Goal: Find specific page/section

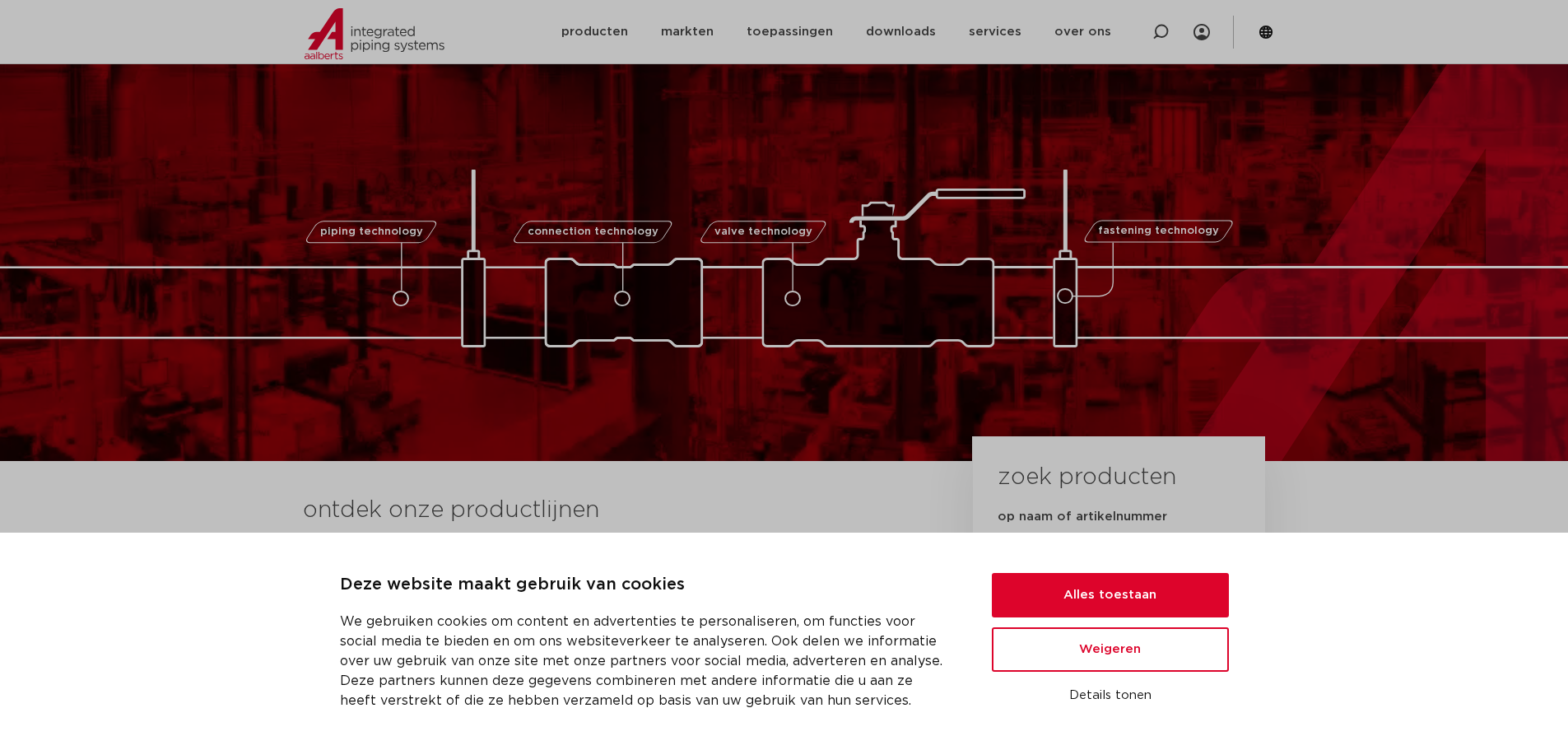
scroll to position [164, 0]
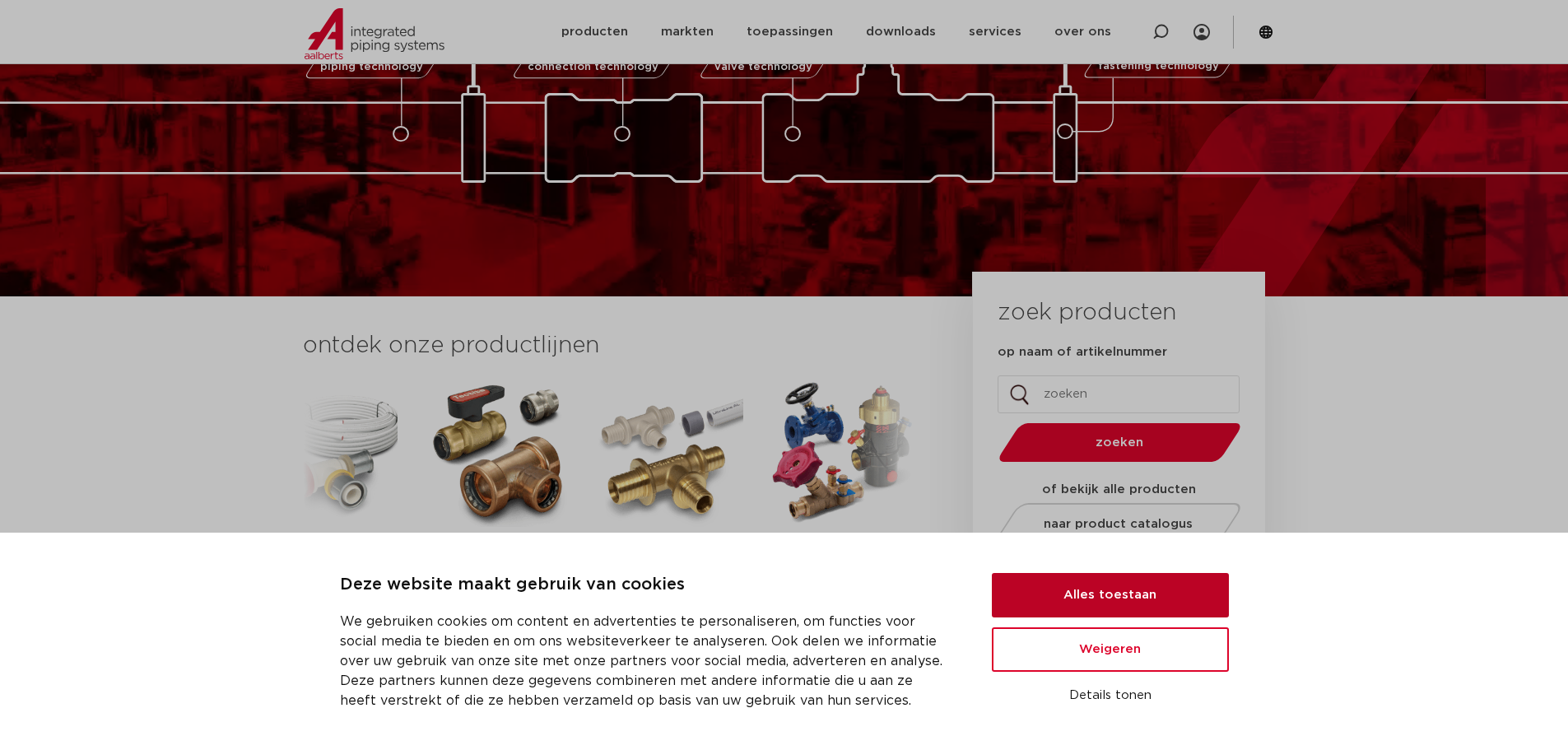
click at [1062, 607] on button "Alles toestaan" at bounding box center [1110, 595] width 237 height 45
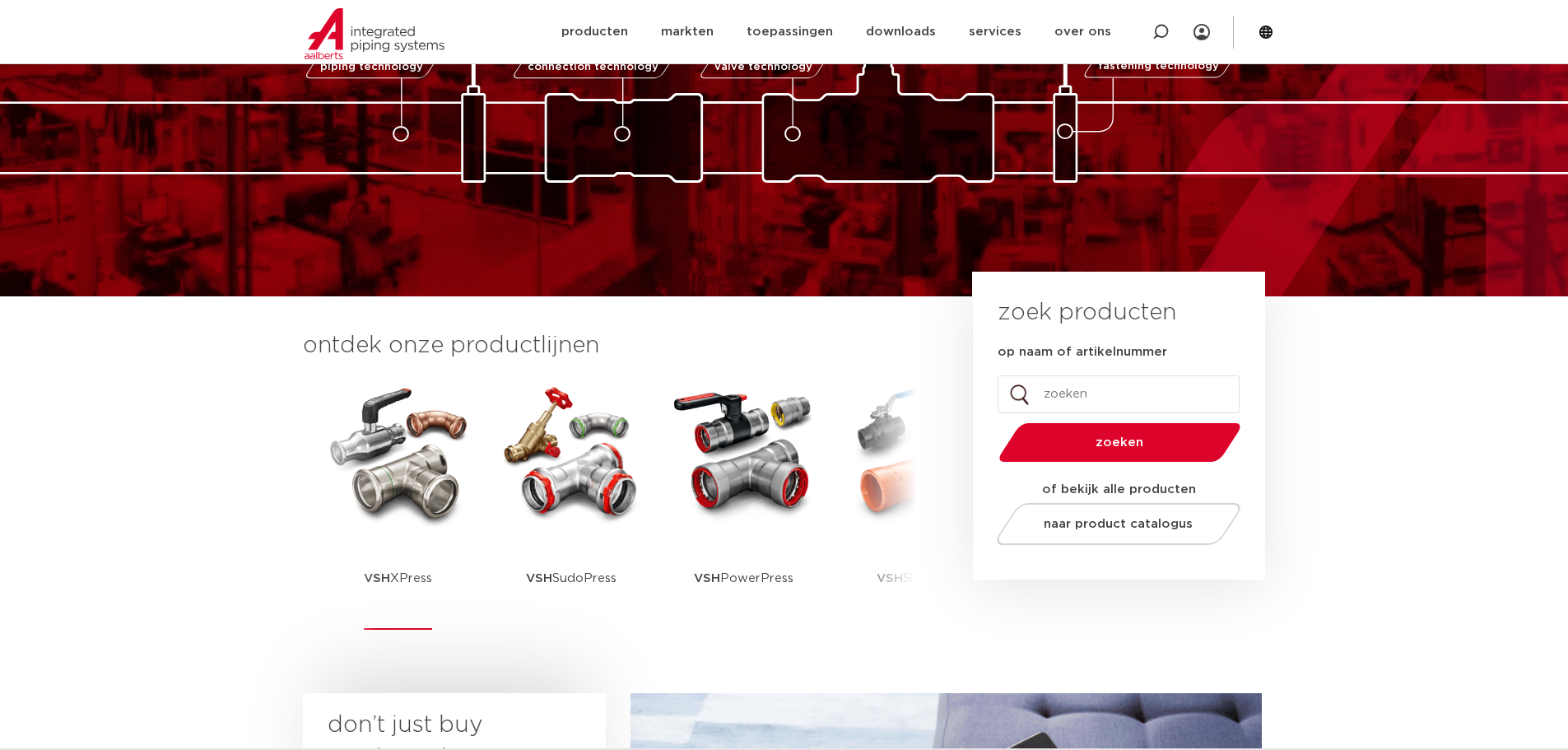
click at [425, 447] on img at bounding box center [398, 452] width 148 height 148
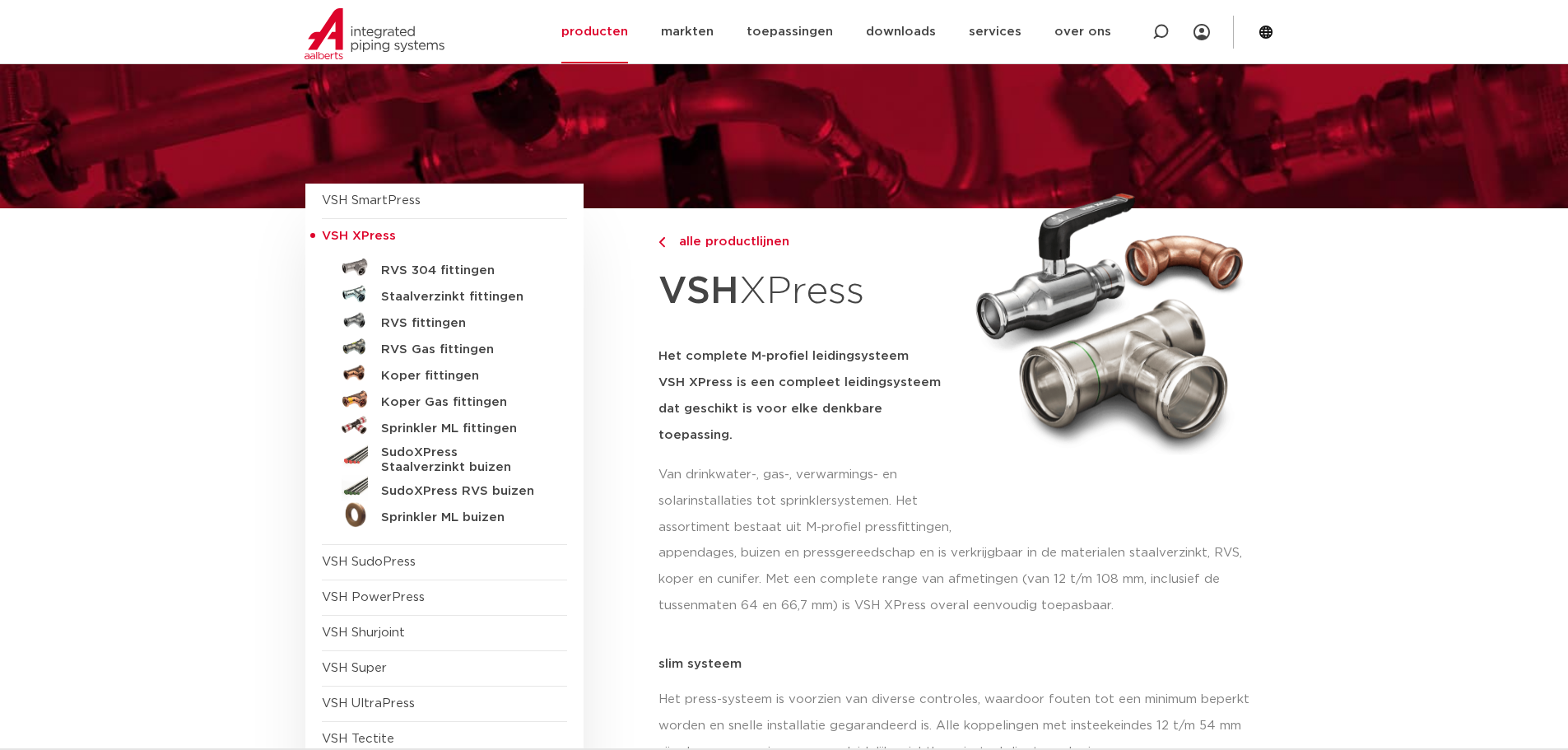
scroll to position [82, 0]
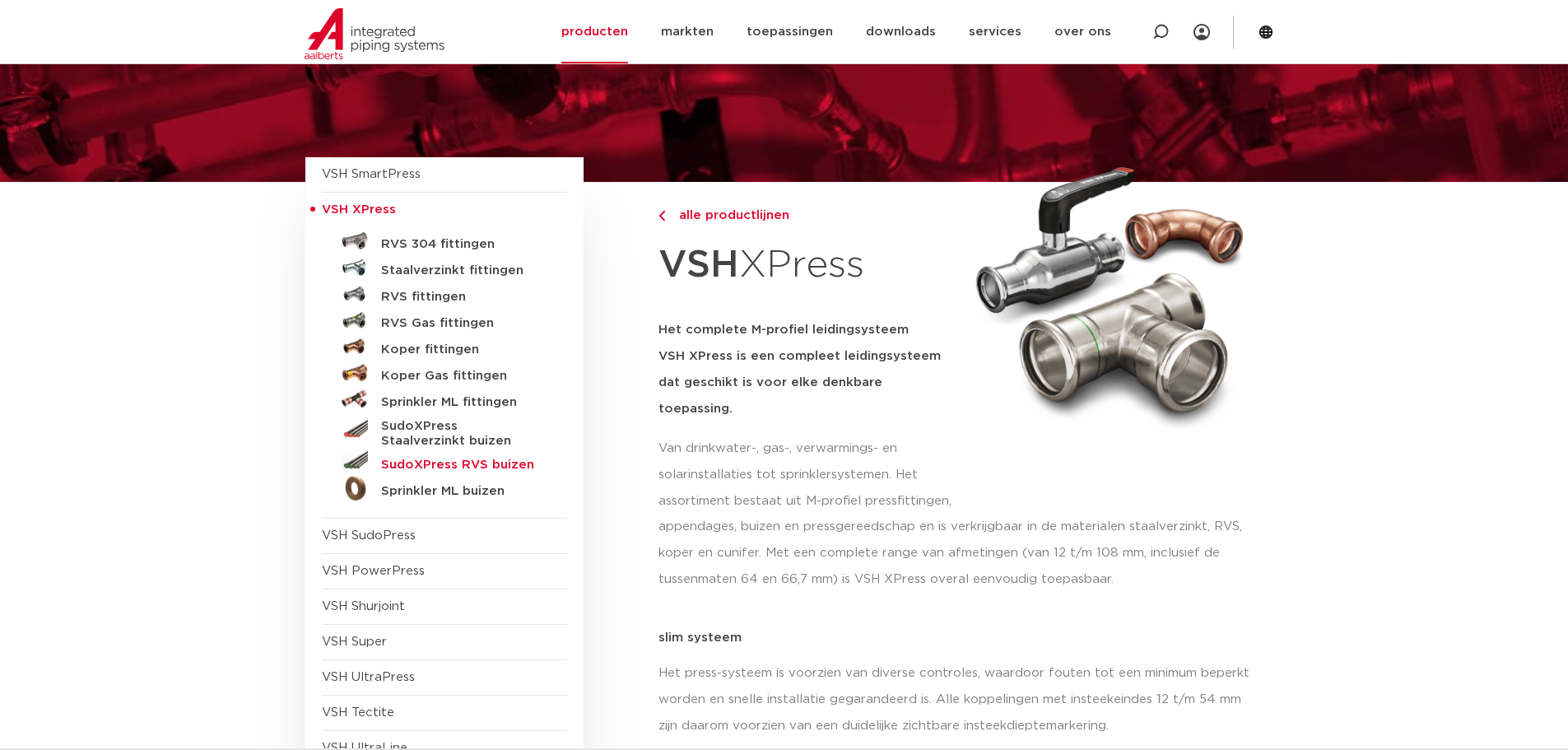
click at [510, 465] on h5 "SudoXPress RVS buizen" at bounding box center [462, 464] width 163 height 15
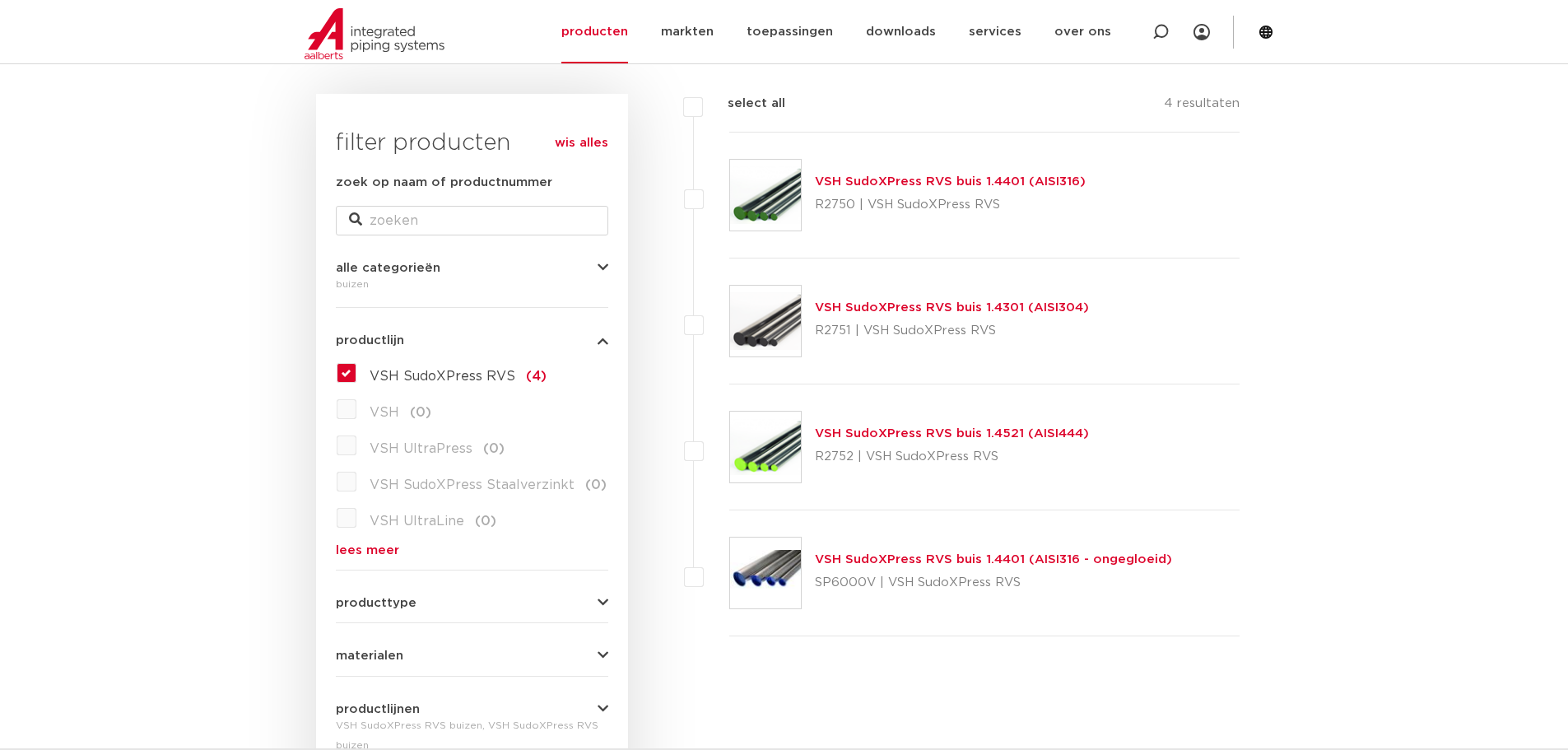
scroll to position [247, 0]
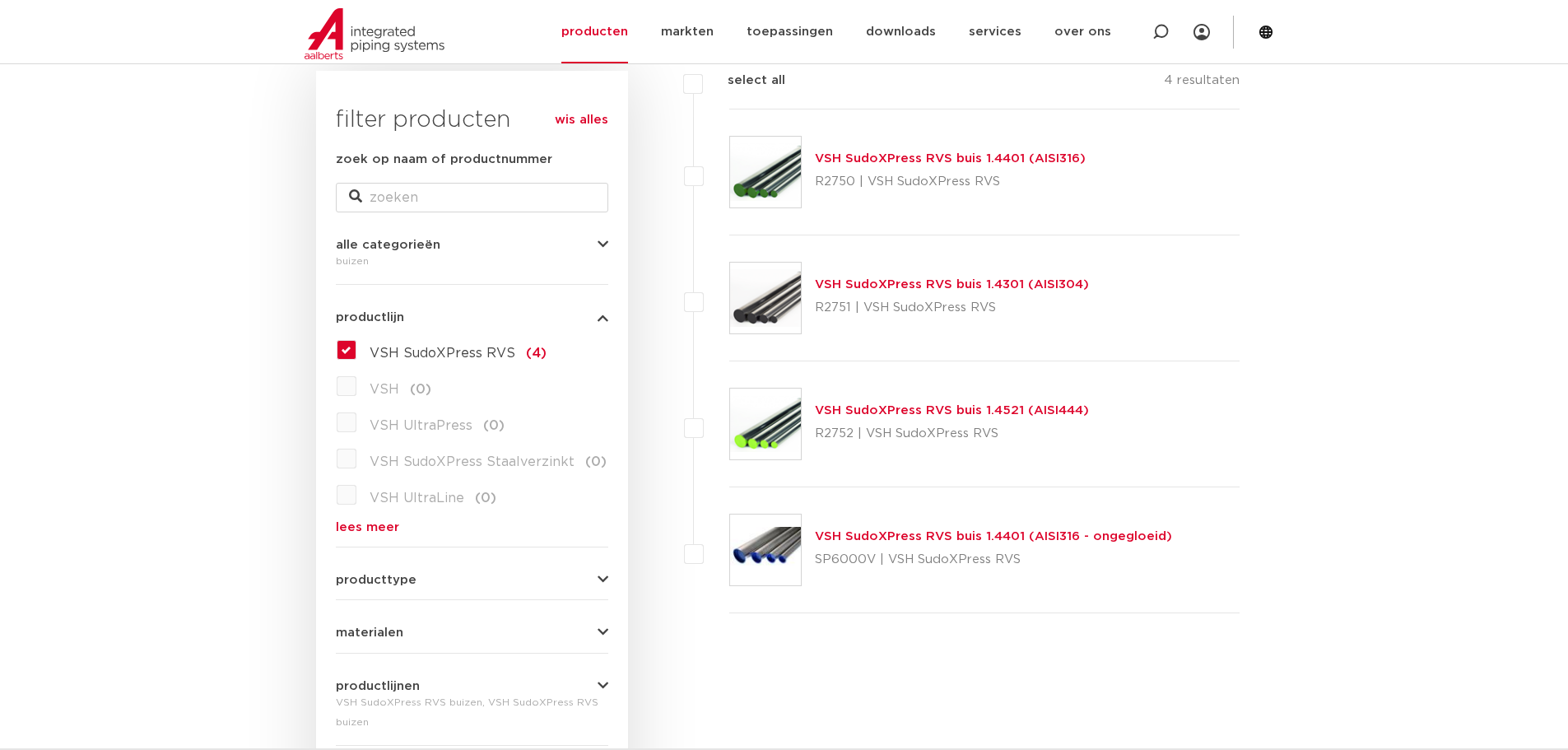
click at [1000, 160] on link "VSH SudoXPress RVS buis 1.4401 (AISI316)" at bounding box center [951, 158] width 271 height 12
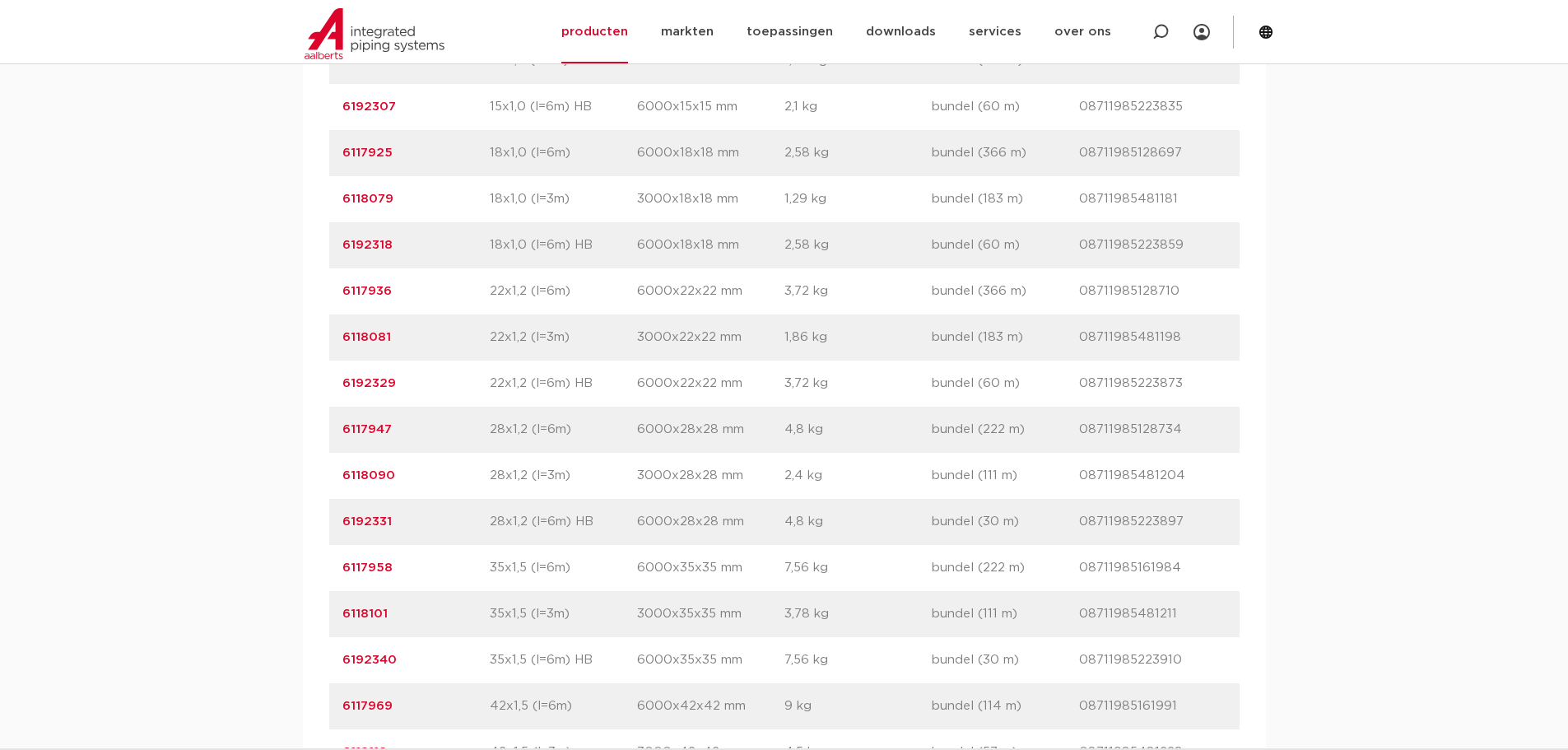
scroll to position [1152, 0]
